Goal: Task Accomplishment & Management: Use online tool/utility

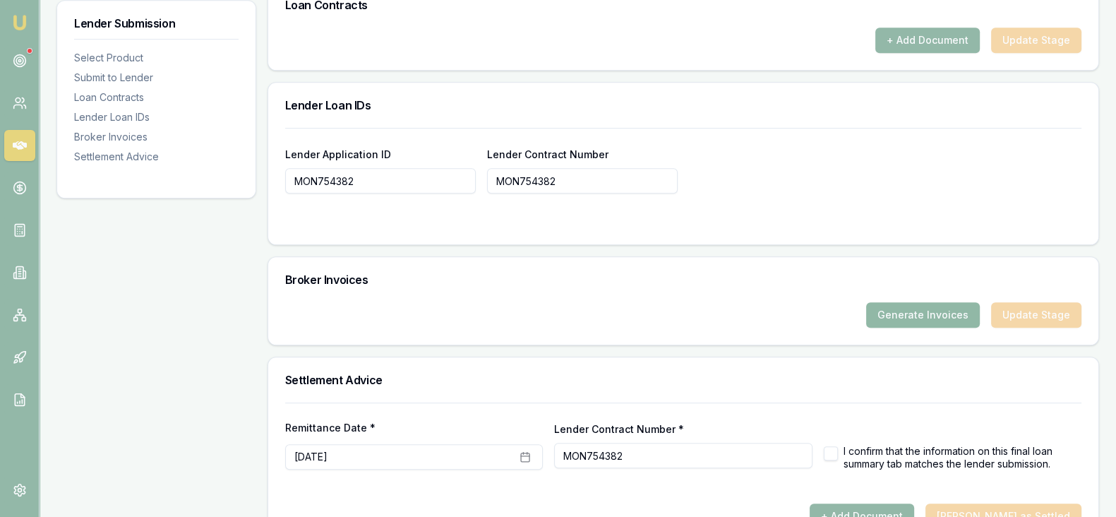
click at [917, 314] on button "Generate Invoices" at bounding box center [923, 314] width 114 height 25
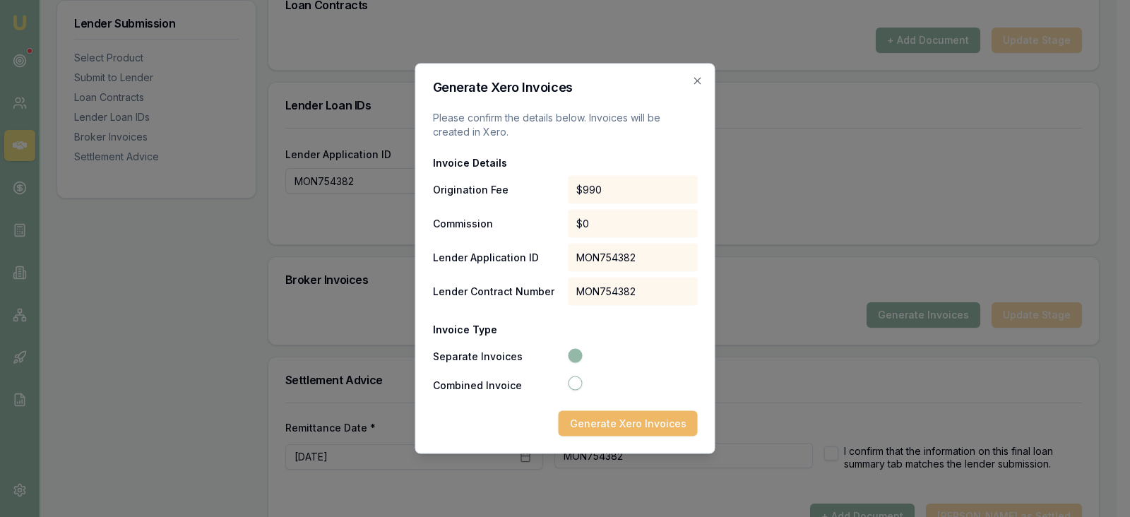
click at [653, 424] on button "Generate Xero Invoices" at bounding box center [627, 423] width 139 height 25
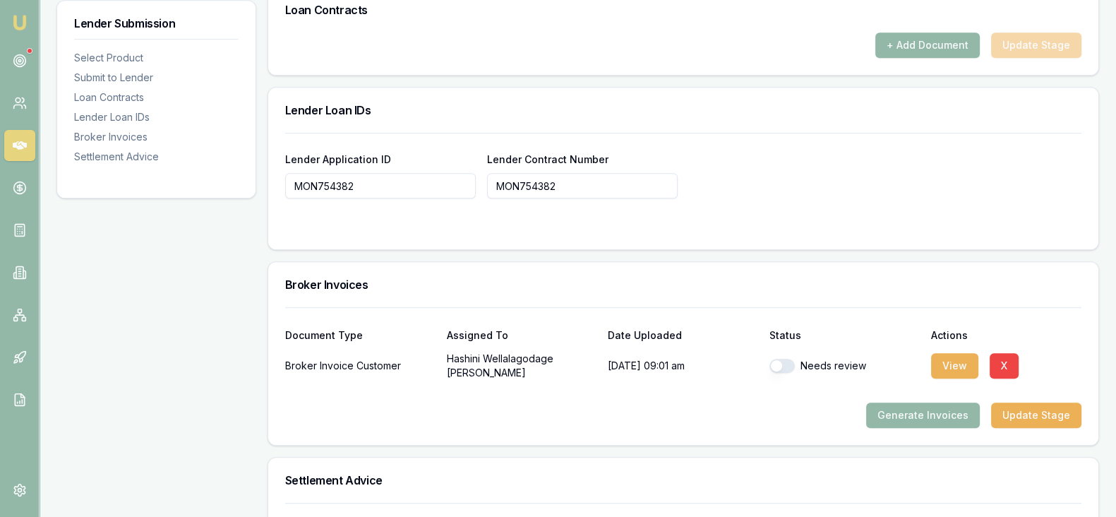
scroll to position [959, 0]
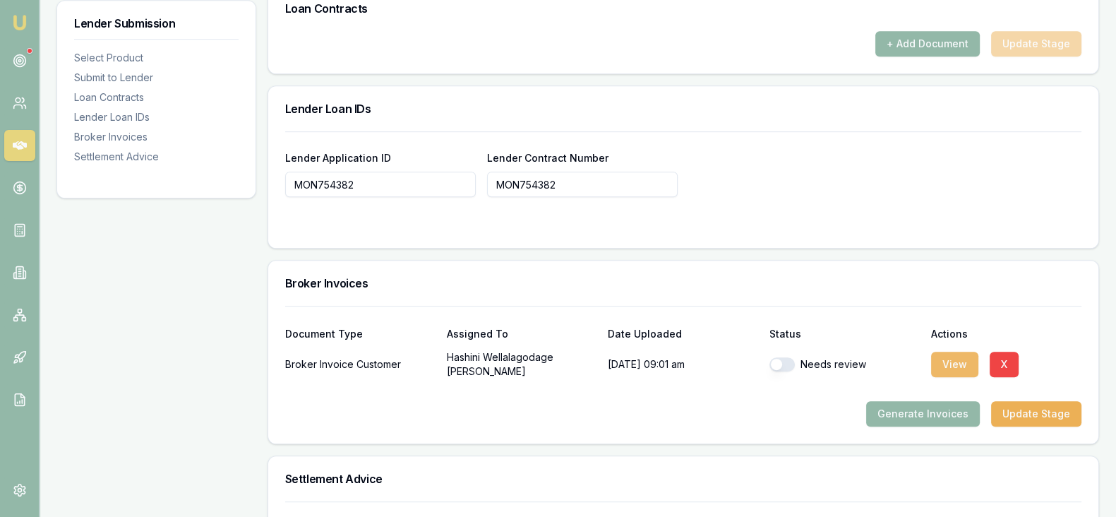
click at [942, 370] on button "View" at bounding box center [954, 364] width 47 height 25
click at [1004, 363] on button "X" at bounding box center [1004, 364] width 29 height 25
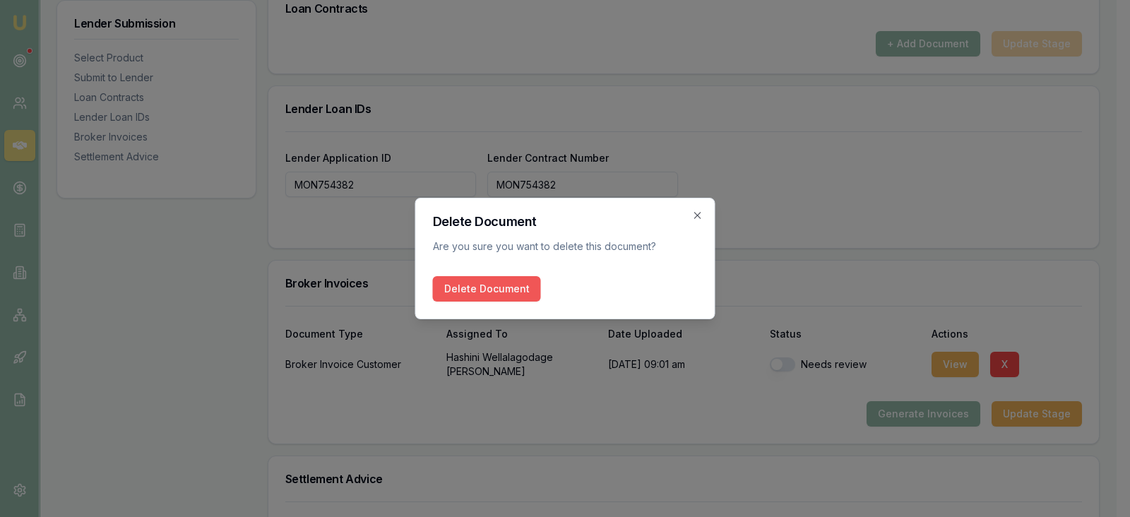
click at [510, 291] on button "Delete Document" at bounding box center [487, 288] width 108 height 25
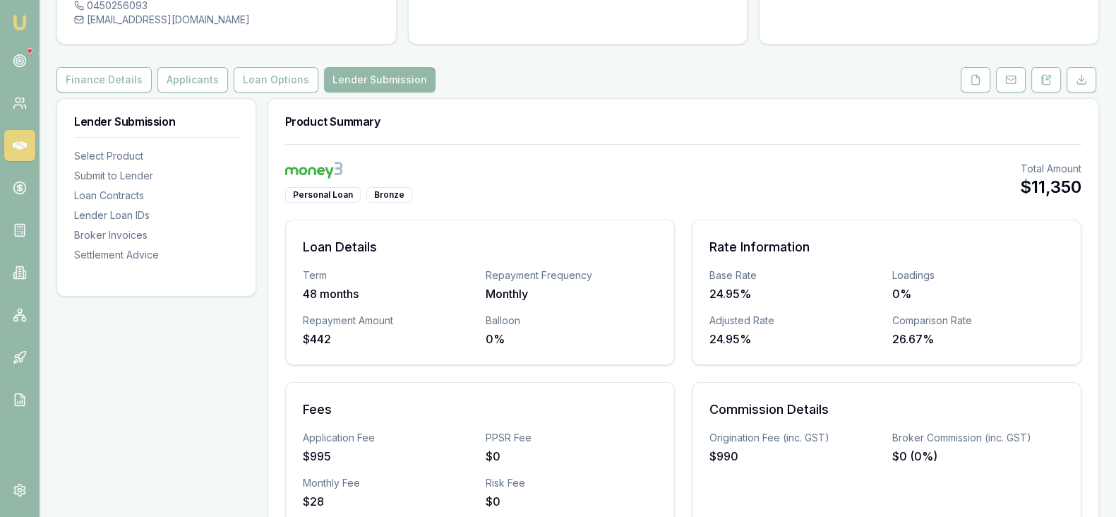
scroll to position [143, 0]
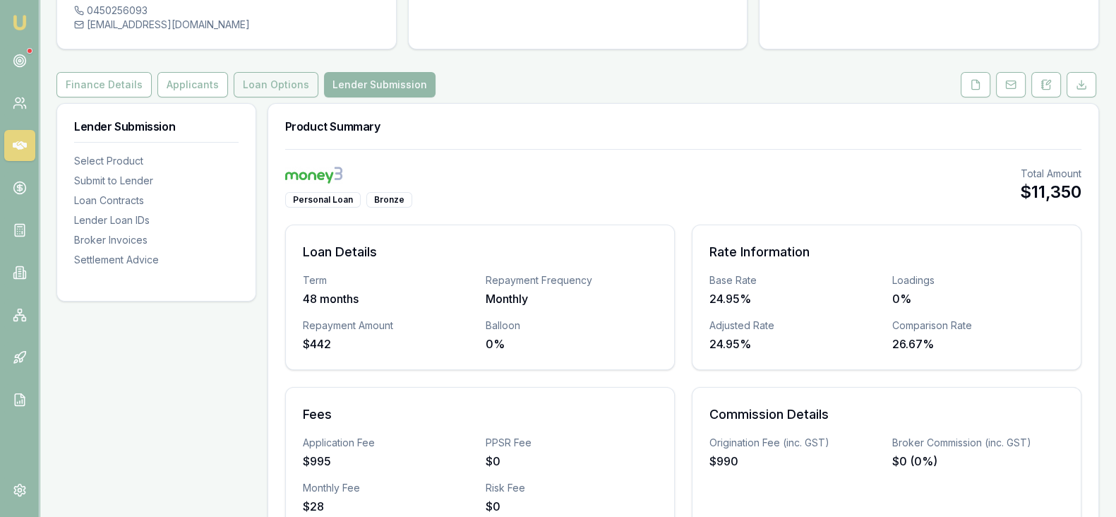
click at [273, 79] on button "Loan Options" at bounding box center [276, 84] width 85 height 25
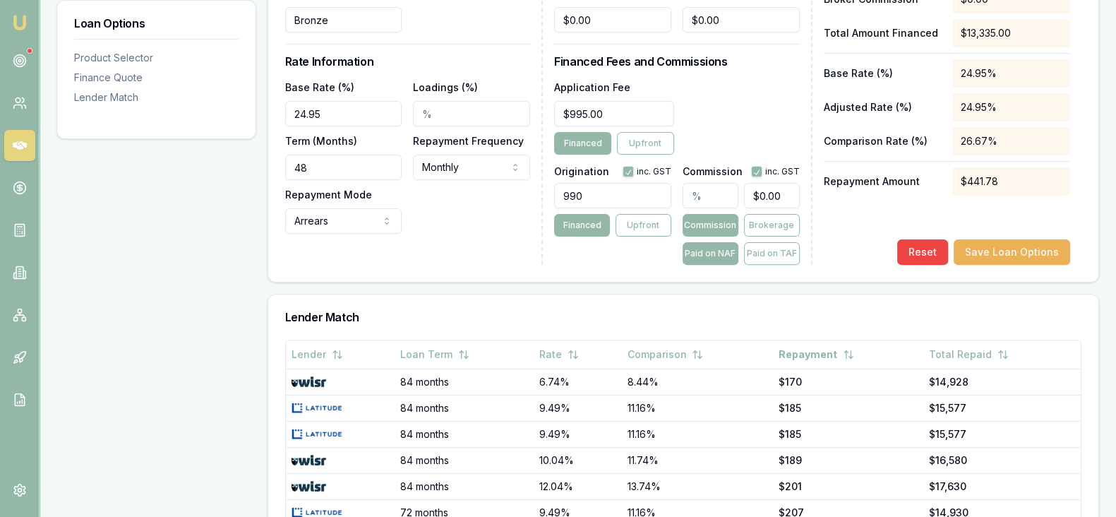
scroll to position [594, 0]
drag, startPoint x: 602, startPoint y: 194, endPoint x: 548, endPoint y: 191, distance: 54.4
click at [548, 191] on div "Loan Details Lender Money3 Product Personal Loan Tier Bronze Loan Amount $11,35…" at bounding box center [683, 61] width 796 height 405
type input "1248.50"
click at [988, 259] on button "Save Loan Options" at bounding box center [1012, 250] width 116 height 25
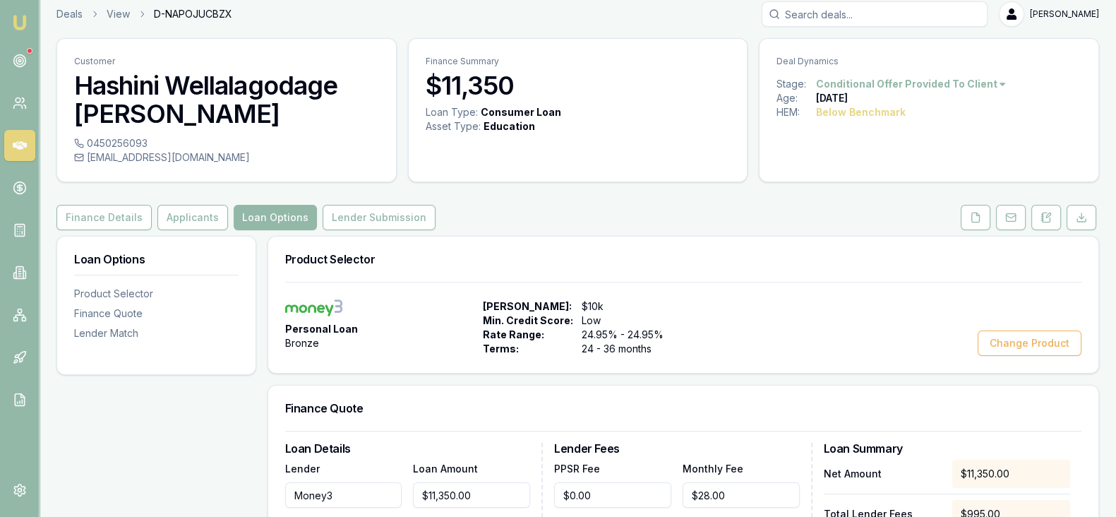
scroll to position [4, 0]
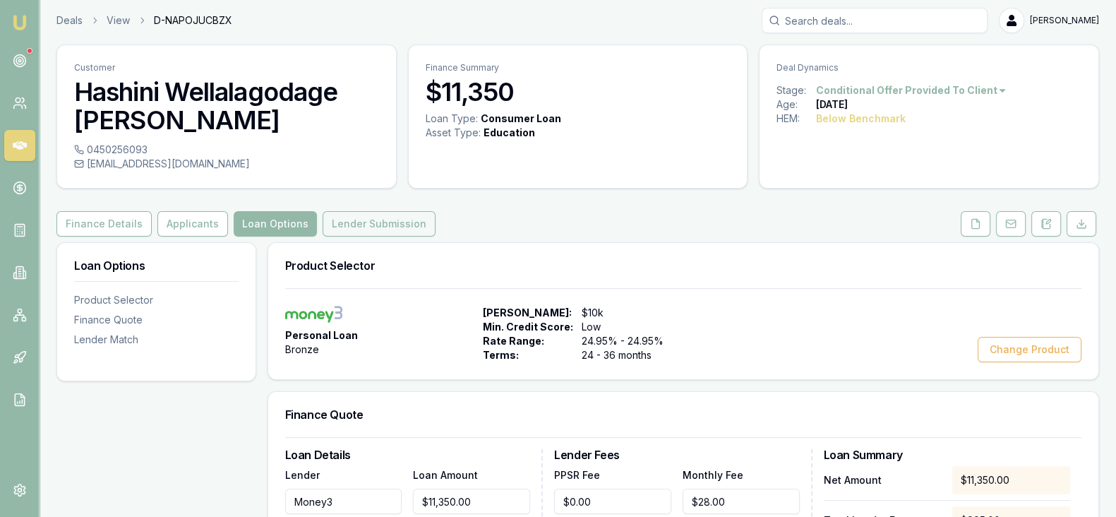
click at [359, 228] on button "Lender Submission" at bounding box center [379, 223] width 113 height 25
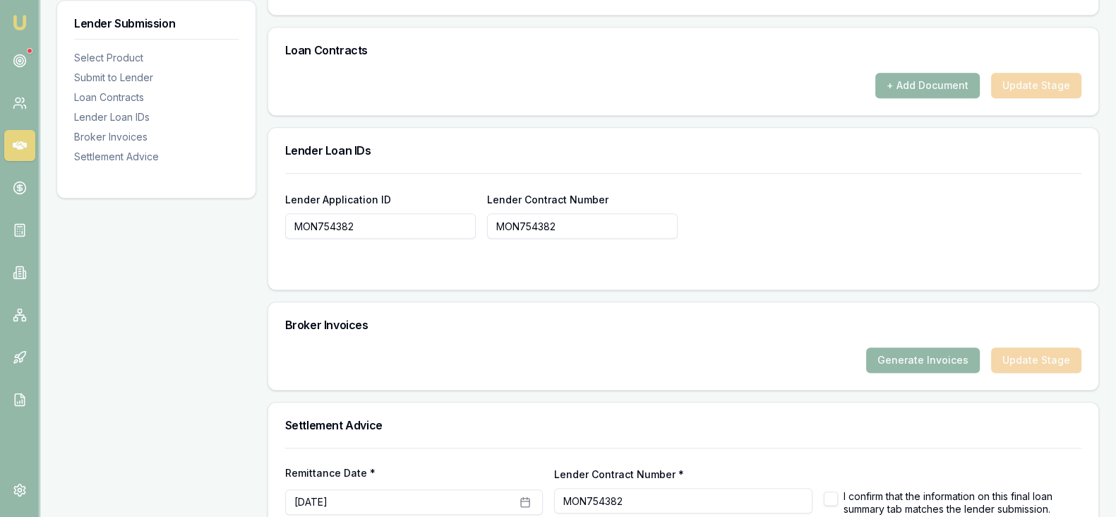
scroll to position [919, 0]
click at [926, 358] on button "Generate Invoices" at bounding box center [923, 358] width 114 height 25
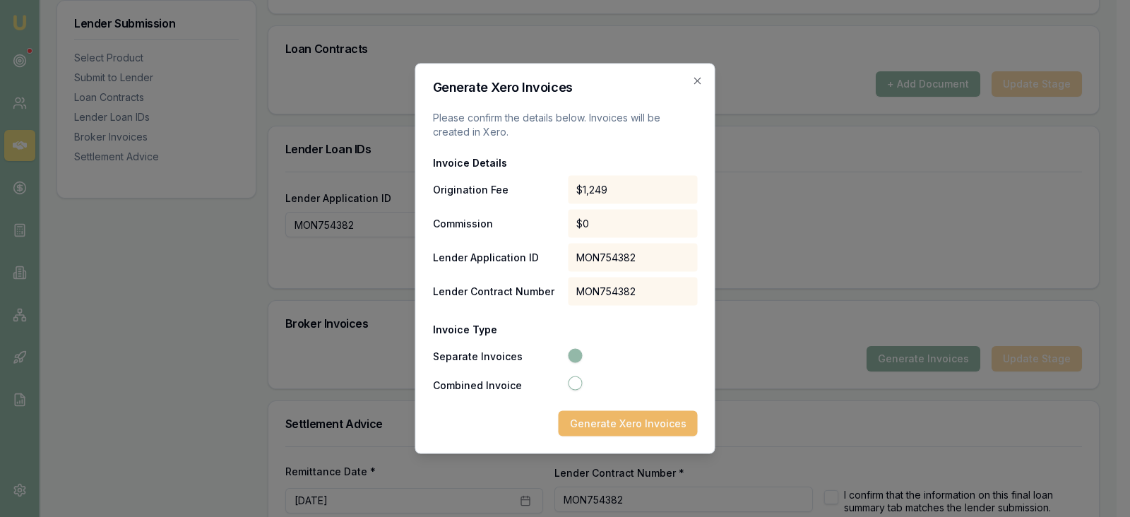
click at [644, 425] on button "Generate Xero Invoices" at bounding box center [627, 423] width 139 height 25
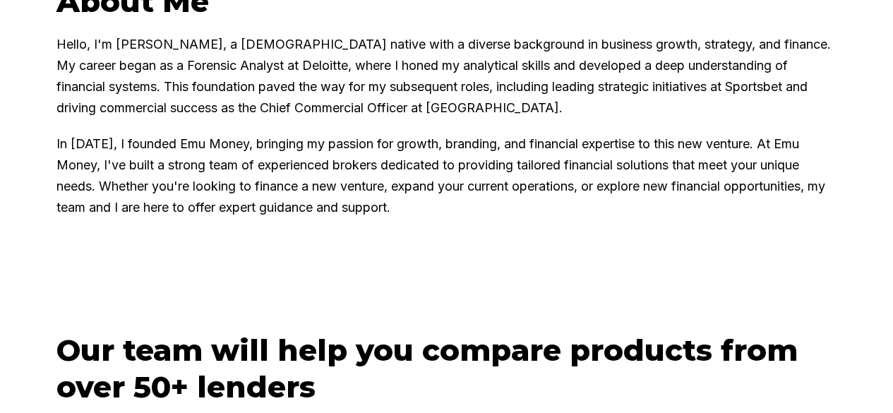
scroll to position [795, 0]
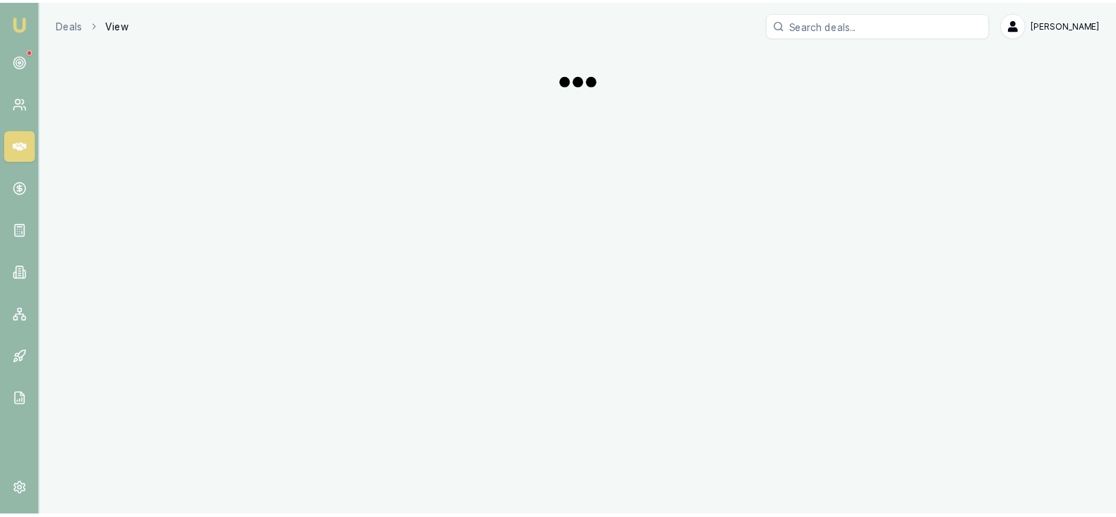
scroll to position [919, 0]
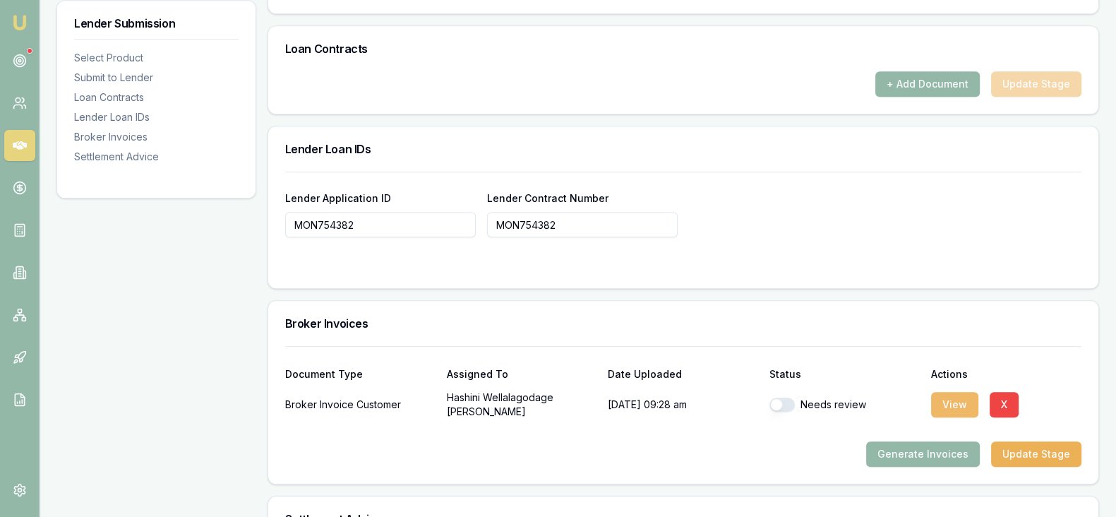
click at [942, 403] on button "View" at bounding box center [954, 404] width 47 height 25
